Goal: Check status: Check status

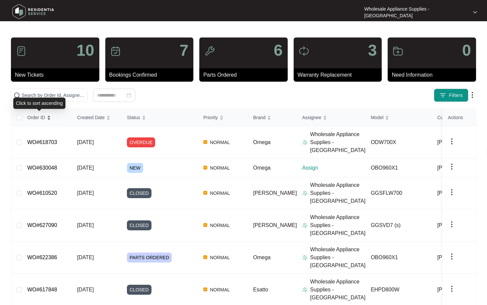
click at [38, 120] on span "Order ID" at bounding box center [36, 117] width 18 height 7
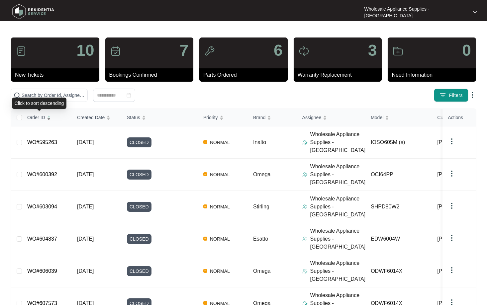
click at [38, 120] on span "Order ID" at bounding box center [36, 117] width 18 height 7
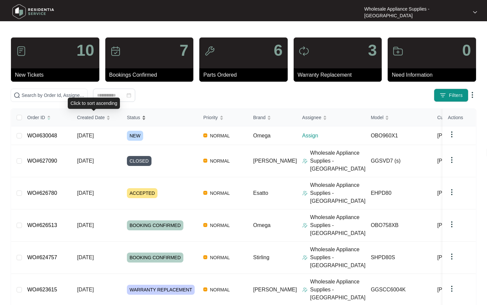
click at [135, 118] on span "Status" at bounding box center [133, 117] width 13 height 7
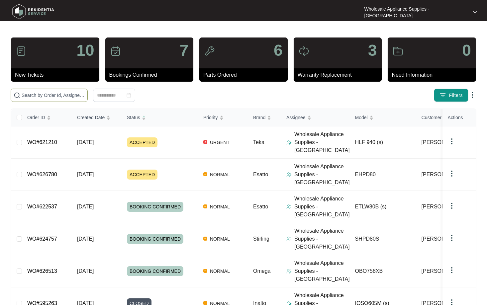
click at [61, 95] on input "text" at bounding box center [53, 95] width 63 height 7
paste input "62121"
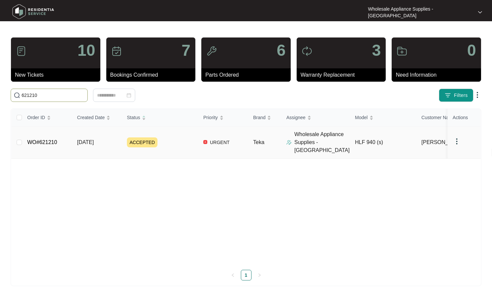
type input "621210"
click at [50, 140] on link "WO#621210" at bounding box center [42, 143] width 30 height 6
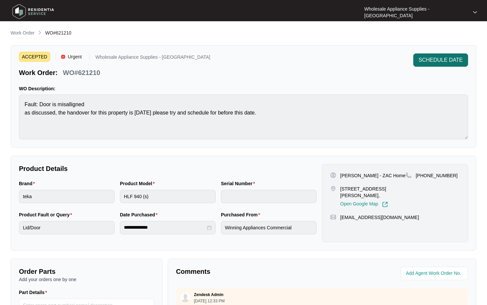
click at [434, 60] on span "SCHEDULE DATE" at bounding box center [441, 60] width 44 height 8
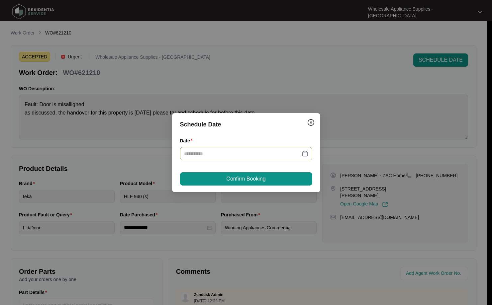
click at [275, 158] on div at bounding box center [246, 153] width 132 height 13
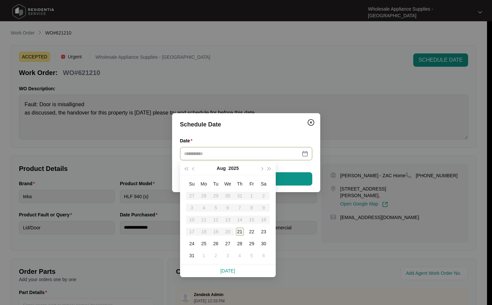
type input "**********"
click at [239, 234] on div "21" at bounding box center [240, 232] width 8 height 8
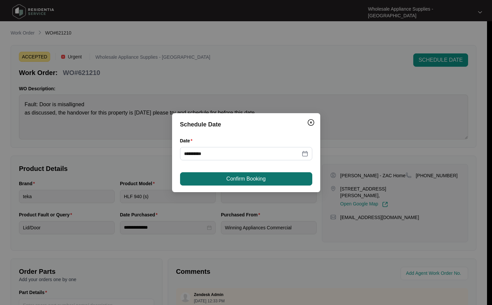
click at [250, 179] on span "Confirm Booking" at bounding box center [245, 179] width 39 height 8
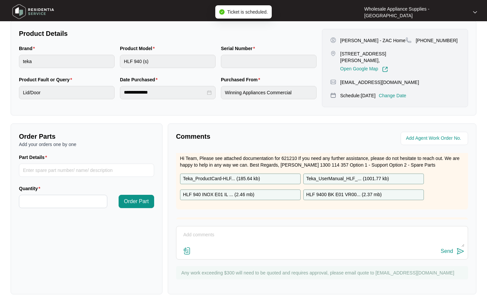
scroll to position [166, 0]
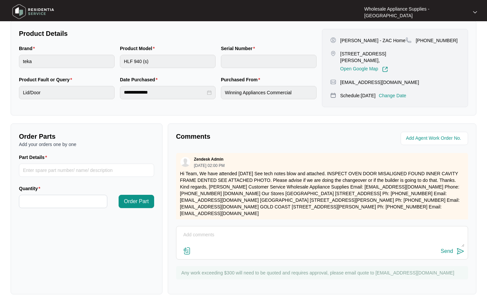
click at [263, 242] on textarea at bounding box center [322, 238] width 285 height 17
type textarea "h"
type textarea "Hi Team, This has been completed. Thanks."
click at [446, 250] on div "Send" at bounding box center [447, 251] width 12 height 6
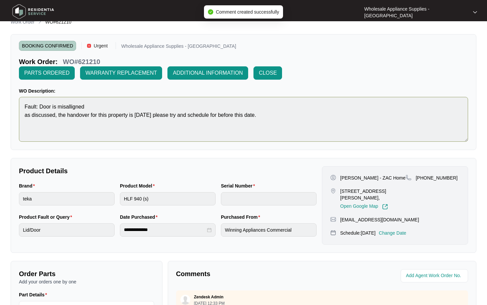
scroll to position [0, 0]
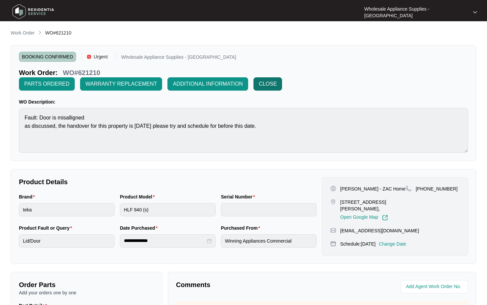
click at [272, 81] on span "CLOSE" at bounding box center [268, 84] width 18 height 8
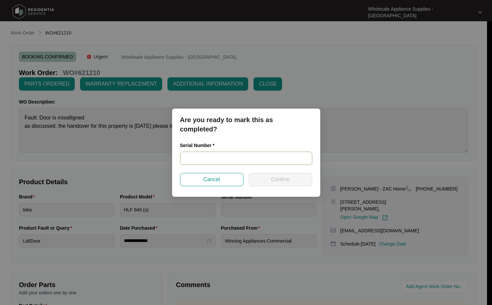
click at [235, 160] on input "text" at bounding box center [246, 158] width 132 height 13
type input "2"
type input "t"
type input "TZ252530181"
click at [271, 180] on span "Confirm" at bounding box center [280, 180] width 19 height 8
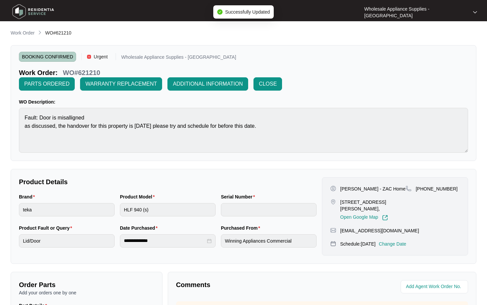
type input "TZ252530181"
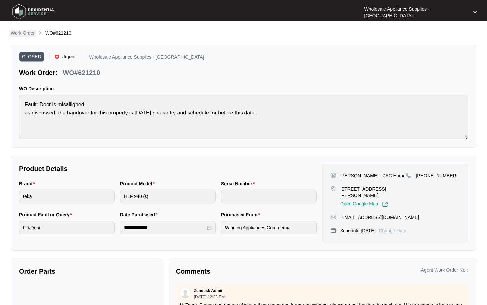
click at [27, 30] on p "Work Order" at bounding box center [23, 33] width 24 height 7
